Goal: Communication & Community: Answer question/provide support

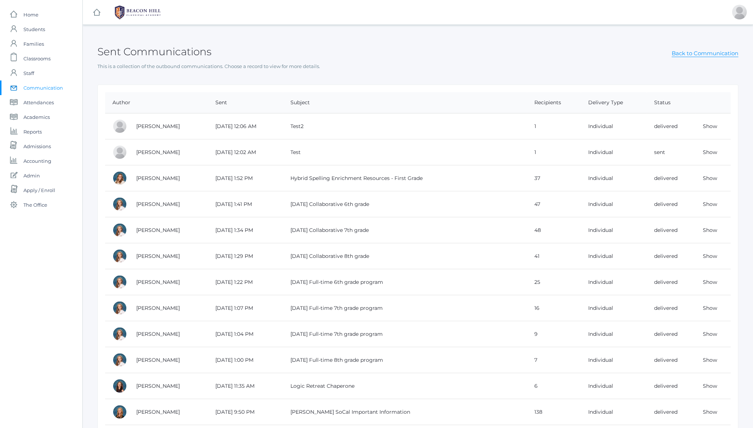
click at [161, 44] on div "Sent Communications Back to Communication" at bounding box center [417, 47] width 641 height 27
click at [156, 50] on h2 "Sent Communications" at bounding box center [154, 51] width 114 height 11
click at [269, 50] on div "Sent Communications Back to Communication" at bounding box center [417, 47] width 641 height 27
click at [133, 52] on h2 "Sent Communications" at bounding box center [154, 51] width 114 height 11
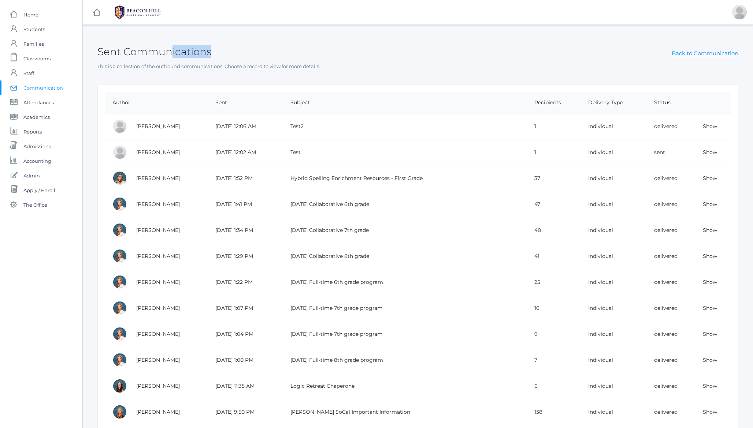
click at [133, 52] on h2 "Sent Communications" at bounding box center [154, 51] width 114 height 11
click at [164, 49] on h2 "Sent Communications" at bounding box center [154, 51] width 114 height 11
click at [183, 46] on h2 "Sent Communications" at bounding box center [154, 51] width 114 height 11
click at [128, 55] on h2 "Sent Communications" at bounding box center [154, 51] width 114 height 11
drag, startPoint x: 128, startPoint y: 55, endPoint x: 109, endPoint y: 52, distance: 19.9
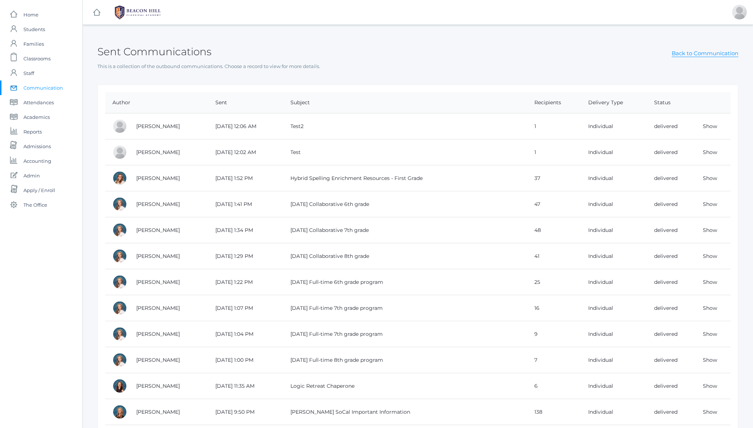
click at [109, 52] on h2 "Sent Communications" at bounding box center [154, 51] width 114 height 11
drag, startPoint x: 109, startPoint y: 52, endPoint x: 181, endPoint y: 52, distance: 72.1
click at [181, 52] on h2 "Sent Communications" at bounding box center [154, 51] width 114 height 11
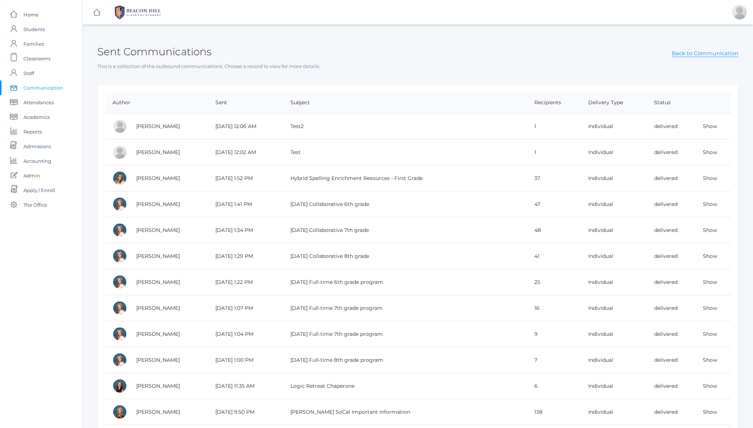
click at [130, 53] on h2 "Sent Communications" at bounding box center [154, 51] width 114 height 11
drag, startPoint x: 130, startPoint y: 53, endPoint x: 120, endPoint y: 53, distance: 9.9
click at [130, 53] on h2 "Sent Communications" at bounding box center [154, 51] width 114 height 11
click at [109, 51] on h2 "Sent Communications" at bounding box center [154, 51] width 114 height 11
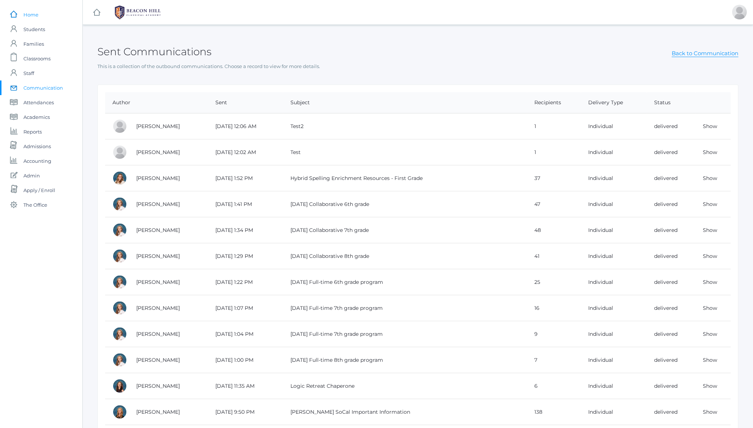
click at [34, 16] on span "Home" at bounding box center [30, 14] width 15 height 15
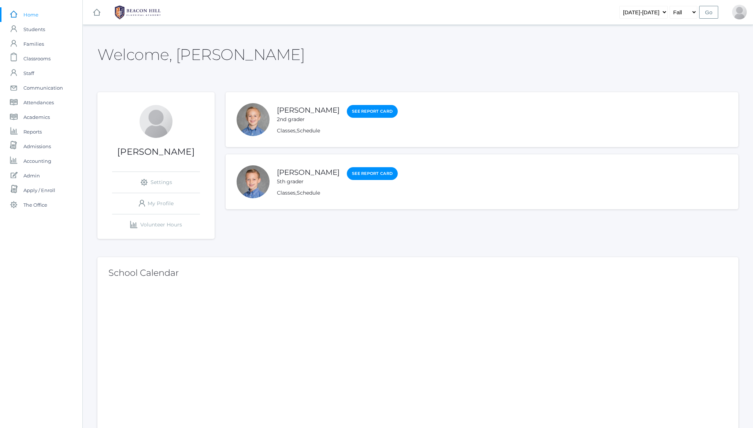
click at [164, 55] on h2 "Welcome, Jason" at bounding box center [200, 54] width 207 height 17
click at [189, 59] on h2 "Welcome, Jason" at bounding box center [200, 54] width 207 height 17
click at [124, 51] on h2 "Welcome, Jason" at bounding box center [200, 54] width 207 height 17
click at [646, 11] on select "2019-2020 2020-2021 2021-2022 2022-2023 2023-2024 2024-2025 2025-2026" at bounding box center [643, 12] width 48 height 13
select select "[DATE]-[DATE]"
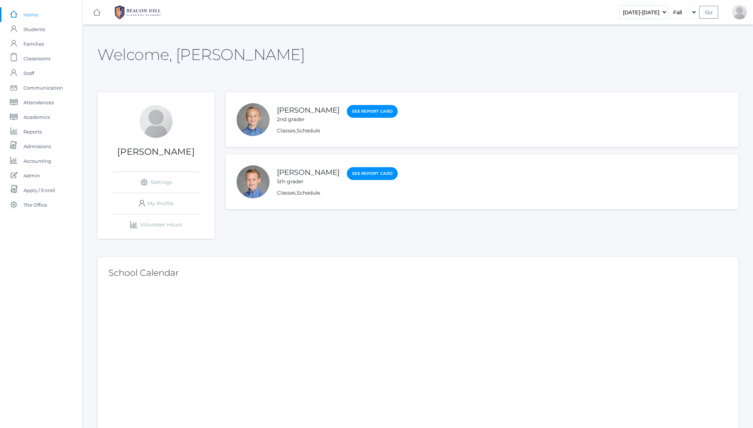
click at [626, 6] on select "2019-2020 2020-2021 2021-2022 2022-2023 2023-2024 2024-2025 2025-2026" at bounding box center [643, 12] width 48 height 13
click at [709, 14] on input "Go" at bounding box center [708, 12] width 19 height 13
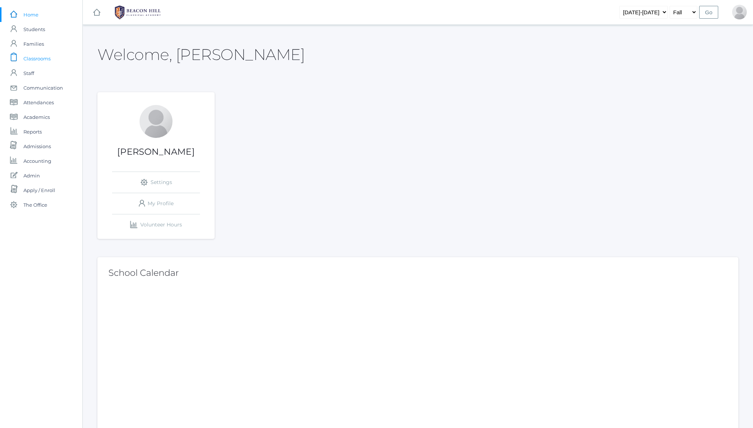
click at [44, 61] on span "Classrooms" at bounding box center [36, 58] width 27 height 15
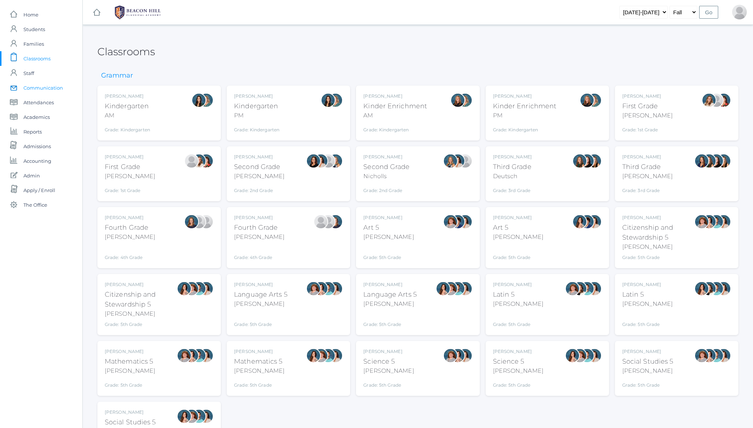
click at [37, 87] on span "Communication" at bounding box center [43, 88] width 40 height 15
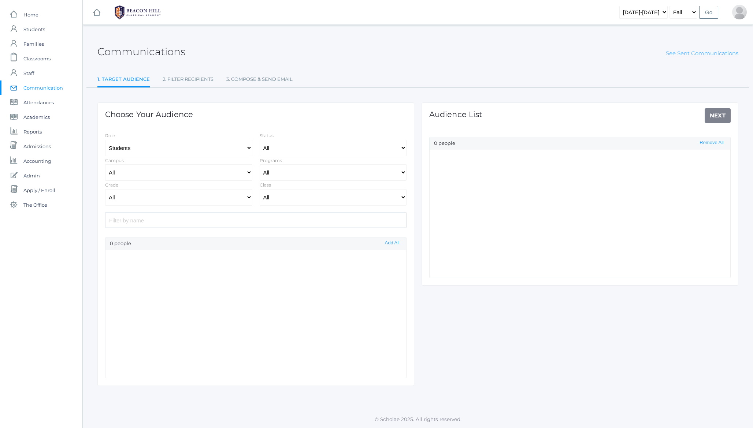
select select "Enrolled"
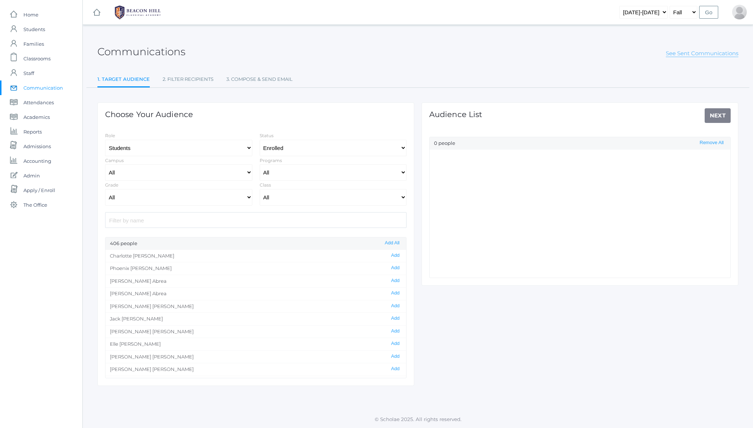
click at [691, 52] on link "See Sent Communications" at bounding box center [701, 53] width 72 height 7
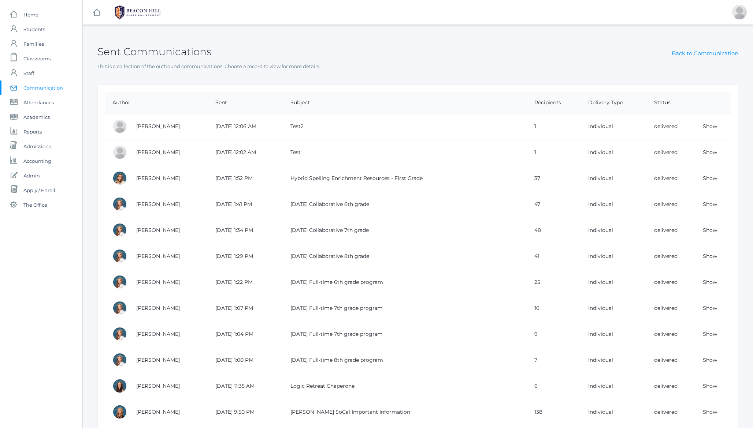
click at [137, 49] on h2 "Sent Communications" at bounding box center [154, 51] width 114 height 11
click at [119, 48] on h2 "Sent Communications" at bounding box center [154, 51] width 114 height 11
drag, startPoint x: 119, startPoint y: 48, endPoint x: 131, endPoint y: 48, distance: 11.7
click at [131, 48] on h2 "Sent Communications" at bounding box center [154, 51] width 114 height 11
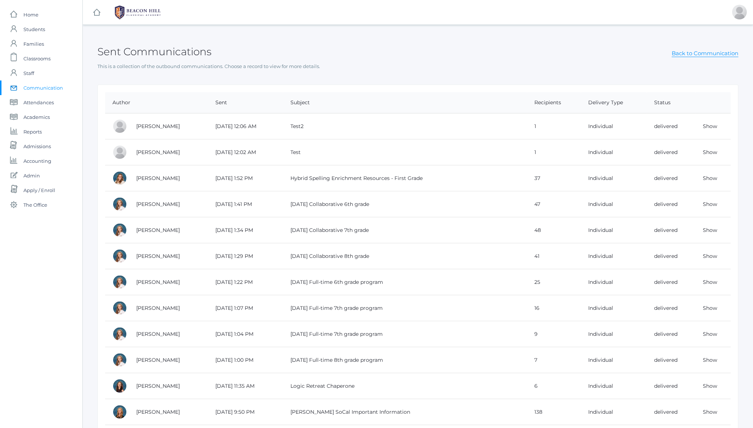
drag, startPoint x: 131, startPoint y: 48, endPoint x: 111, endPoint y: 49, distance: 19.8
click at [111, 49] on h2 "Sent Communications" at bounding box center [154, 51] width 114 height 11
click at [142, 49] on h2 "Sent Communications" at bounding box center [154, 51] width 114 height 11
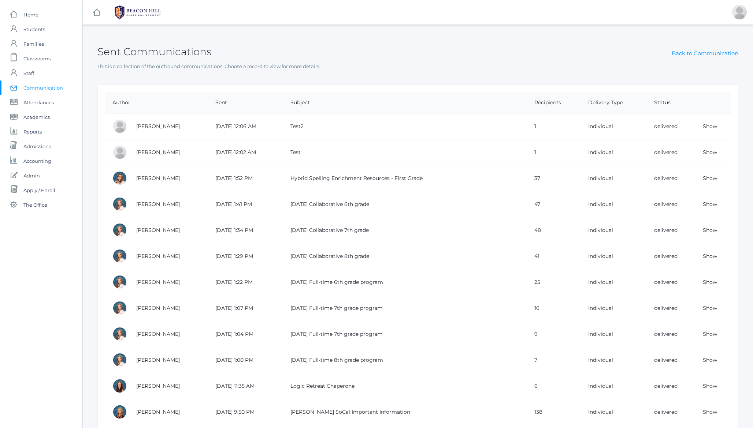
click at [142, 49] on h2 "Sent Communications" at bounding box center [154, 51] width 114 height 11
click at [106, 48] on h2 "Sent Communications" at bounding box center [154, 51] width 114 height 11
click at [155, 49] on h2 "Sent Communications" at bounding box center [154, 51] width 114 height 11
click at [179, 38] on div "Sent Communications Back to Communication" at bounding box center [417, 47] width 641 height 27
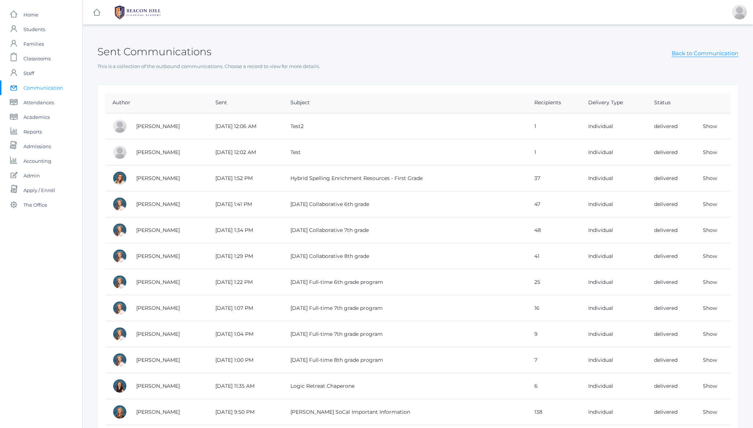
click at [153, 52] on h2 "Sent Communications" at bounding box center [154, 51] width 114 height 11
click at [158, 53] on h2 "Sent Communications" at bounding box center [154, 51] width 114 height 11
click at [112, 53] on h2 "Sent Communications" at bounding box center [154, 51] width 114 height 11
drag, startPoint x: 112, startPoint y: 53, endPoint x: 171, endPoint y: 53, distance: 58.6
click at [171, 53] on h2 "Sent Communications" at bounding box center [154, 51] width 114 height 11
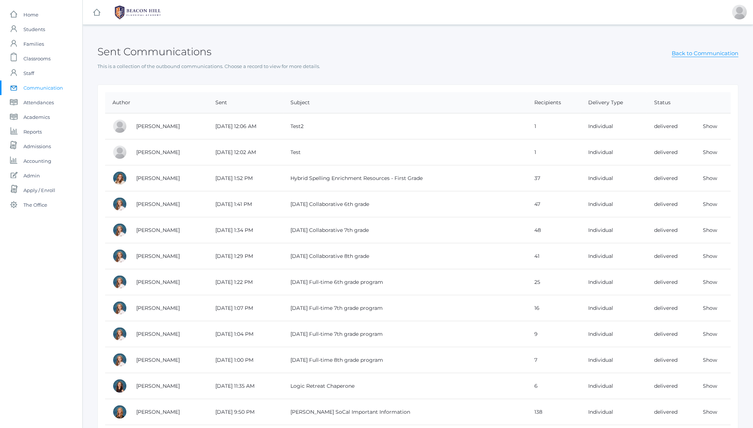
click at [171, 53] on h2 "Sent Communications" at bounding box center [154, 51] width 114 height 11
click at [709, 127] on link "Show" at bounding box center [709, 126] width 14 height 7
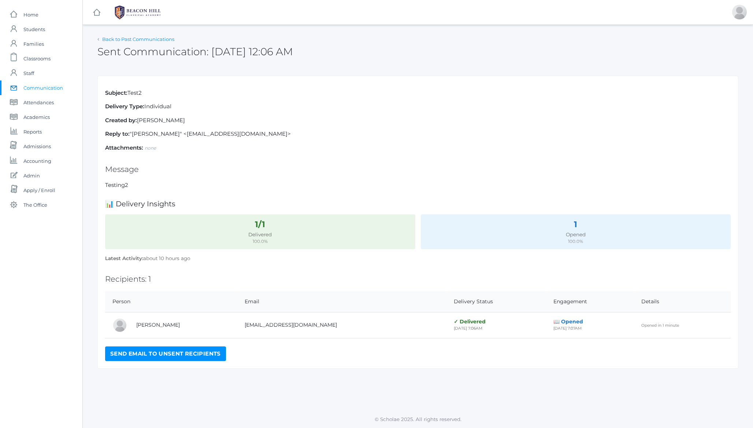
click at [126, 38] on link "Back to Past Communications" at bounding box center [138, 39] width 72 height 6
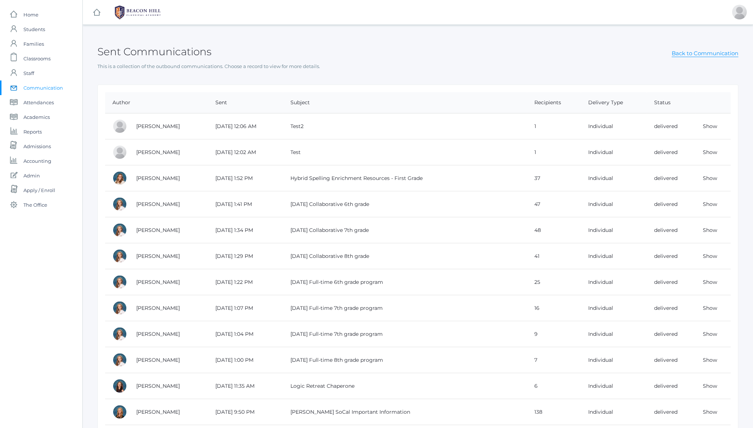
click at [41, 88] on span "Communication" at bounding box center [43, 88] width 40 height 15
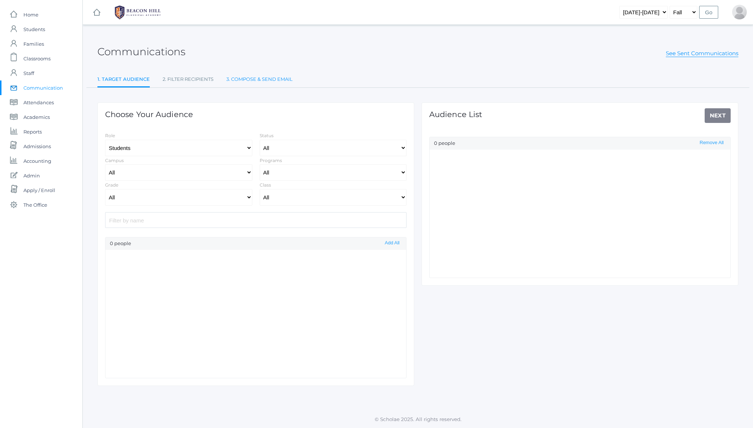
select select "Enrolled"
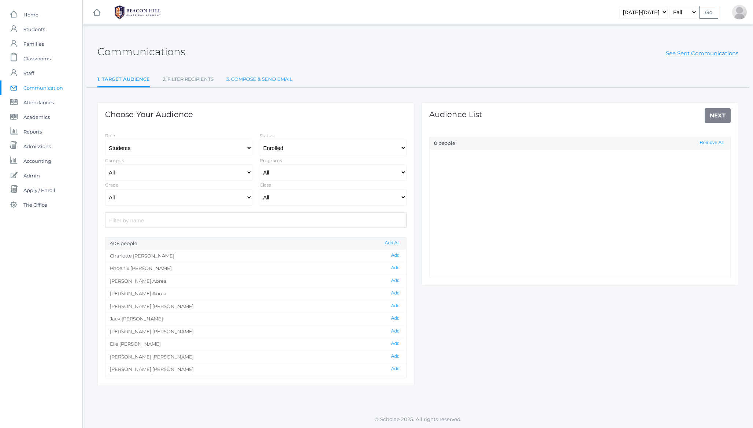
click at [262, 78] on link "3. Compose & Send Email" at bounding box center [259, 79] width 66 height 15
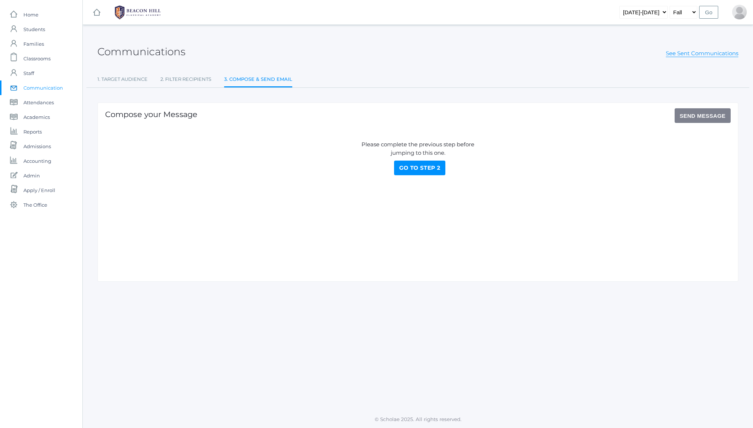
drag, startPoint x: 130, startPoint y: 77, endPoint x: 172, endPoint y: 87, distance: 43.2
click at [130, 77] on link "1. Target Audience" at bounding box center [122, 79] width 50 height 15
select select "Enrolled"
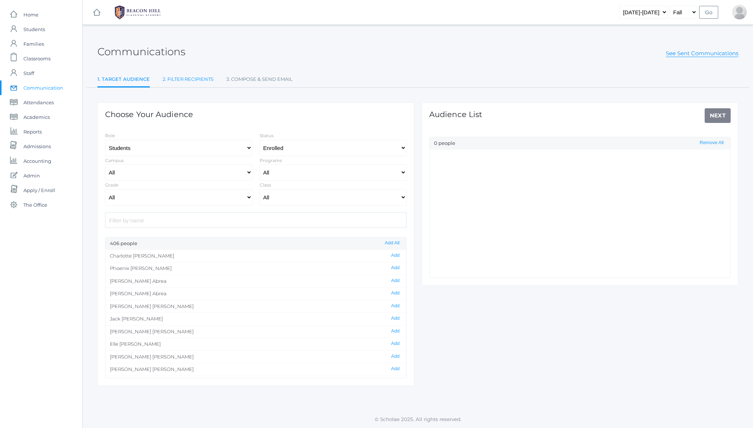
click at [176, 81] on link "2. Filter Recipients" at bounding box center [188, 79] width 51 height 15
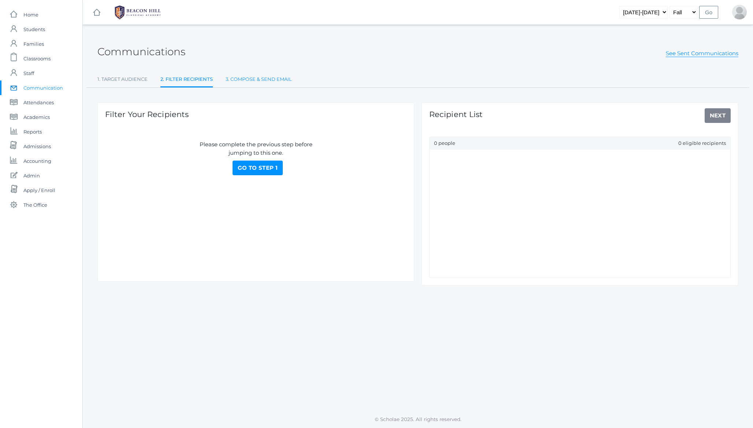
click at [260, 76] on link "3. Compose & Send Email" at bounding box center [258, 79] width 66 height 15
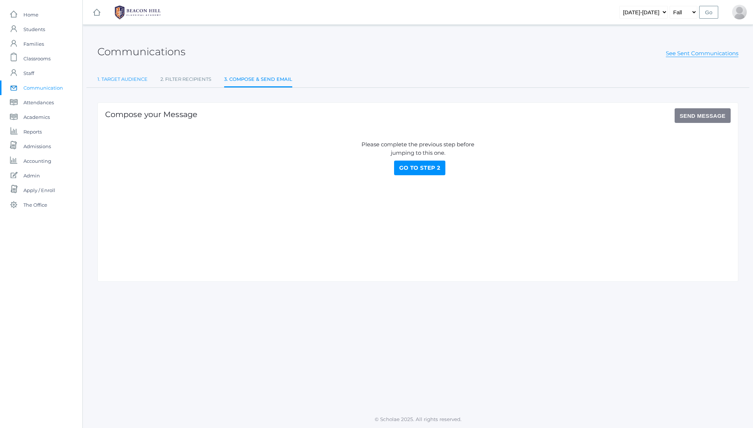
click at [142, 78] on link "1. Target Audience" at bounding box center [122, 79] width 50 height 15
select select "Enrolled"
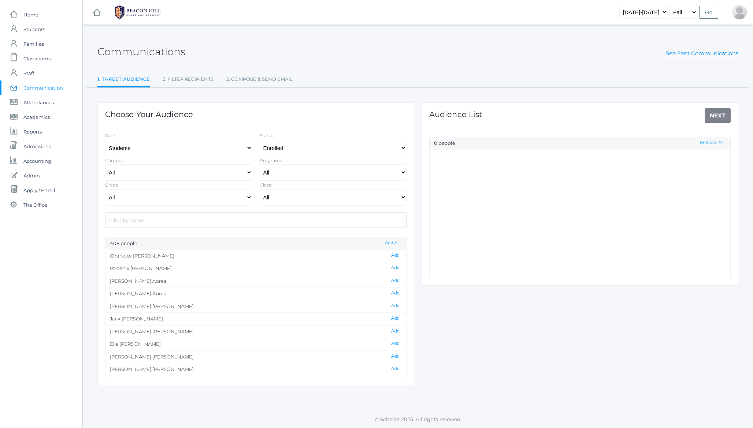
click at [143, 55] on h2 "Communications" at bounding box center [141, 51] width 88 height 11
click at [302, 60] on div "Communications See Sent Communications" at bounding box center [417, 47] width 641 height 27
click at [138, 50] on h2 "Communications" at bounding box center [141, 51] width 88 height 11
click at [134, 51] on h2 "Communications" at bounding box center [141, 51] width 88 height 11
click at [684, 52] on link "See Sent Communications" at bounding box center [701, 53] width 72 height 7
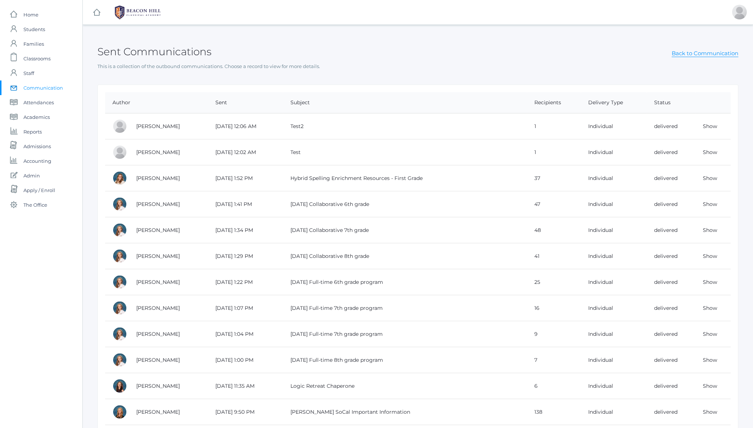
click at [252, 49] on div "Sent Communications Back to Communication" at bounding box center [417, 47] width 641 height 27
click at [194, 53] on h2 "Sent Communications" at bounding box center [154, 51] width 114 height 11
click at [175, 52] on h2 "Sent Communications" at bounding box center [154, 51] width 114 height 11
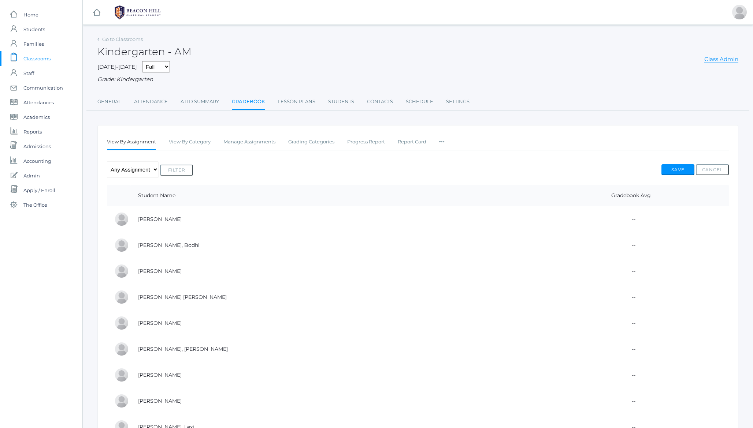
click at [318, 45] on div "Kindergarten - AM Class Admin" at bounding box center [417, 47] width 641 height 27
click at [305, 53] on div "Kindergarten - AM Class Admin" at bounding box center [417, 47] width 641 height 27
click at [263, 76] on div "Grade: Kindergarten" at bounding box center [417, 79] width 641 height 8
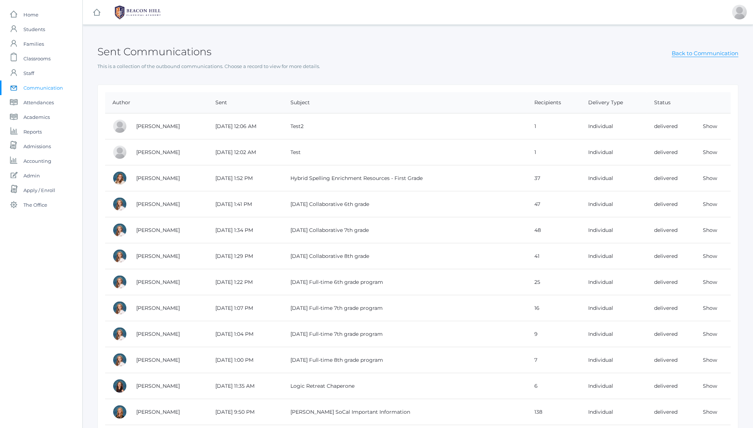
click at [182, 57] on h2 "Sent Communications" at bounding box center [154, 51] width 114 height 11
click at [186, 51] on h2 "Sent Communications" at bounding box center [154, 51] width 114 height 11
drag, startPoint x: 123, startPoint y: 53, endPoint x: 127, endPoint y: 53, distance: 4.0
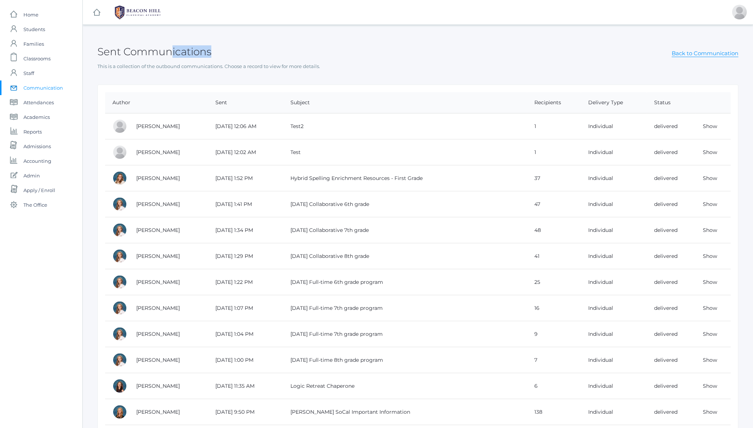
click at [123, 53] on h2 "Sent Communications" at bounding box center [154, 51] width 114 height 11
click at [130, 52] on h2 "Sent Communications" at bounding box center [154, 51] width 114 height 11
click at [165, 55] on h2 "Sent Communications" at bounding box center [154, 51] width 114 height 11
click at [315, 57] on div "Sent Communications Back to Communication" at bounding box center [417, 47] width 641 height 27
click at [174, 53] on h2 "Sent Communications" at bounding box center [154, 51] width 114 height 11
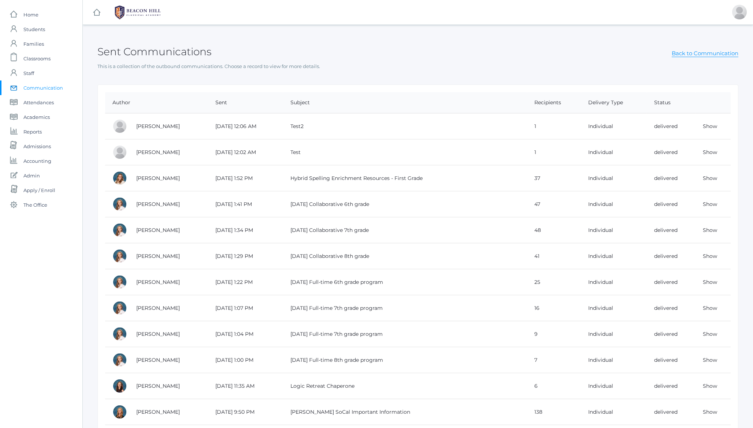
drag, startPoint x: 174, startPoint y: 53, endPoint x: 113, endPoint y: 55, distance: 60.4
click at [113, 55] on h2 "Sent Communications" at bounding box center [154, 51] width 114 height 11
drag, startPoint x: 113, startPoint y: 55, endPoint x: 144, endPoint y: 51, distance: 30.6
click at [144, 51] on h2 "Sent Communications" at bounding box center [154, 51] width 114 height 11
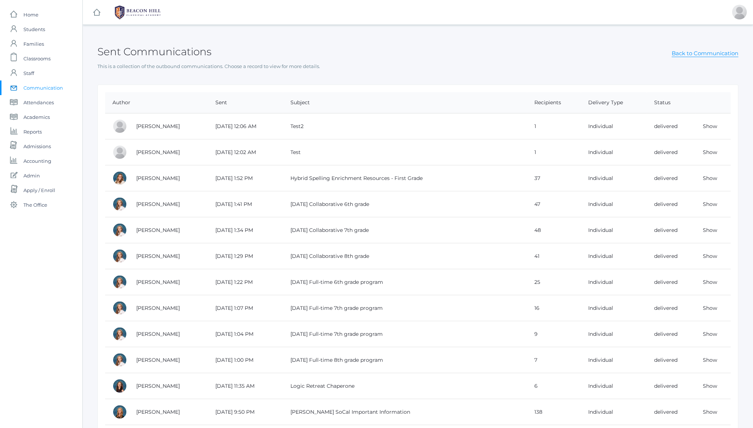
click at [144, 51] on h2 "Sent Communications" at bounding box center [154, 51] width 114 height 11
click at [172, 63] on p "This is a collection of the outbound communications. Choose a record to view fo…" at bounding box center [417, 66] width 641 height 7
click at [170, 57] on h2 "Sent Communications" at bounding box center [154, 51] width 114 height 11
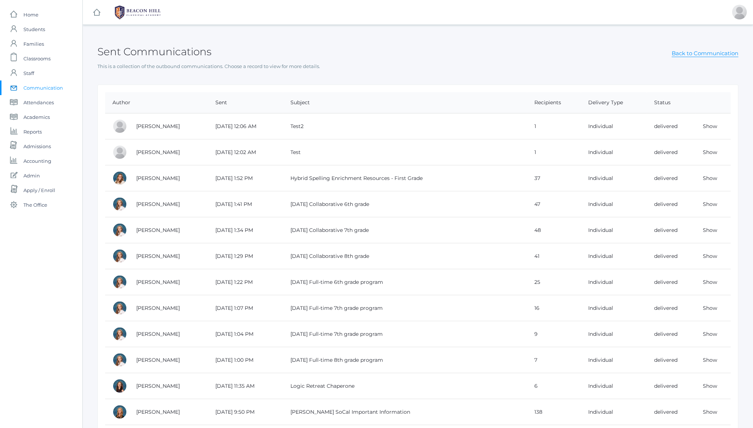
click at [172, 44] on div "Sent Communications Back to Communication" at bounding box center [417, 47] width 641 height 27
click at [177, 57] on h2 "Sent Communications" at bounding box center [154, 51] width 114 height 11
click at [178, 46] on h2 "Sent Communications" at bounding box center [154, 51] width 114 height 11
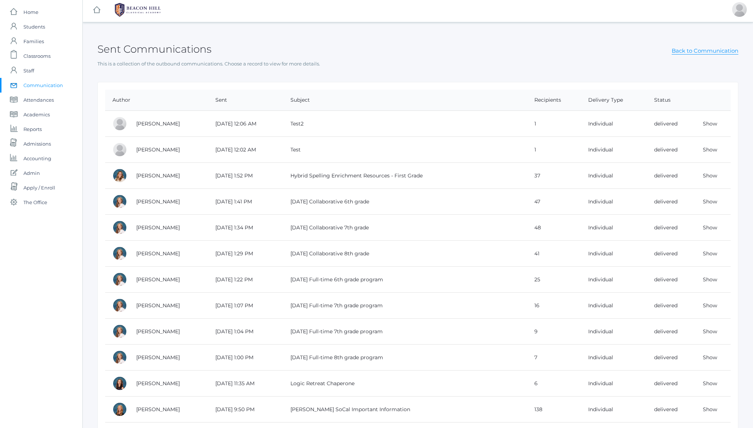
scroll to position [4, 0]
click at [125, 53] on h2 "Sent Communications" at bounding box center [154, 47] width 114 height 11
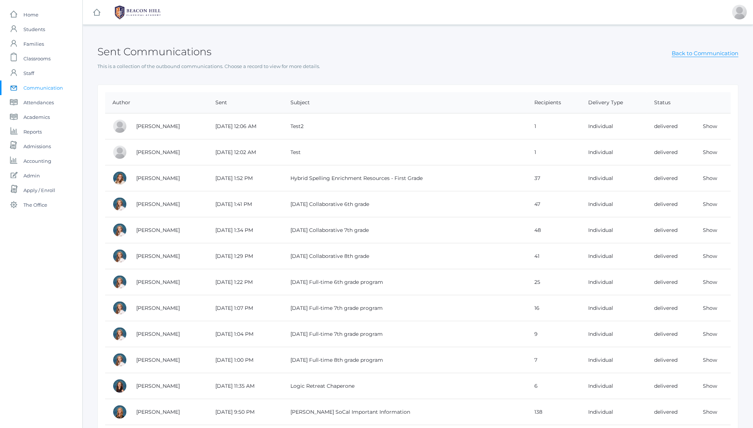
click at [182, 46] on h2 "Sent Communications" at bounding box center [154, 51] width 114 height 11
click at [219, 44] on div "Sent Communications Back to Communication" at bounding box center [417, 47] width 641 height 27
